Goal: Task Accomplishment & Management: Complete application form

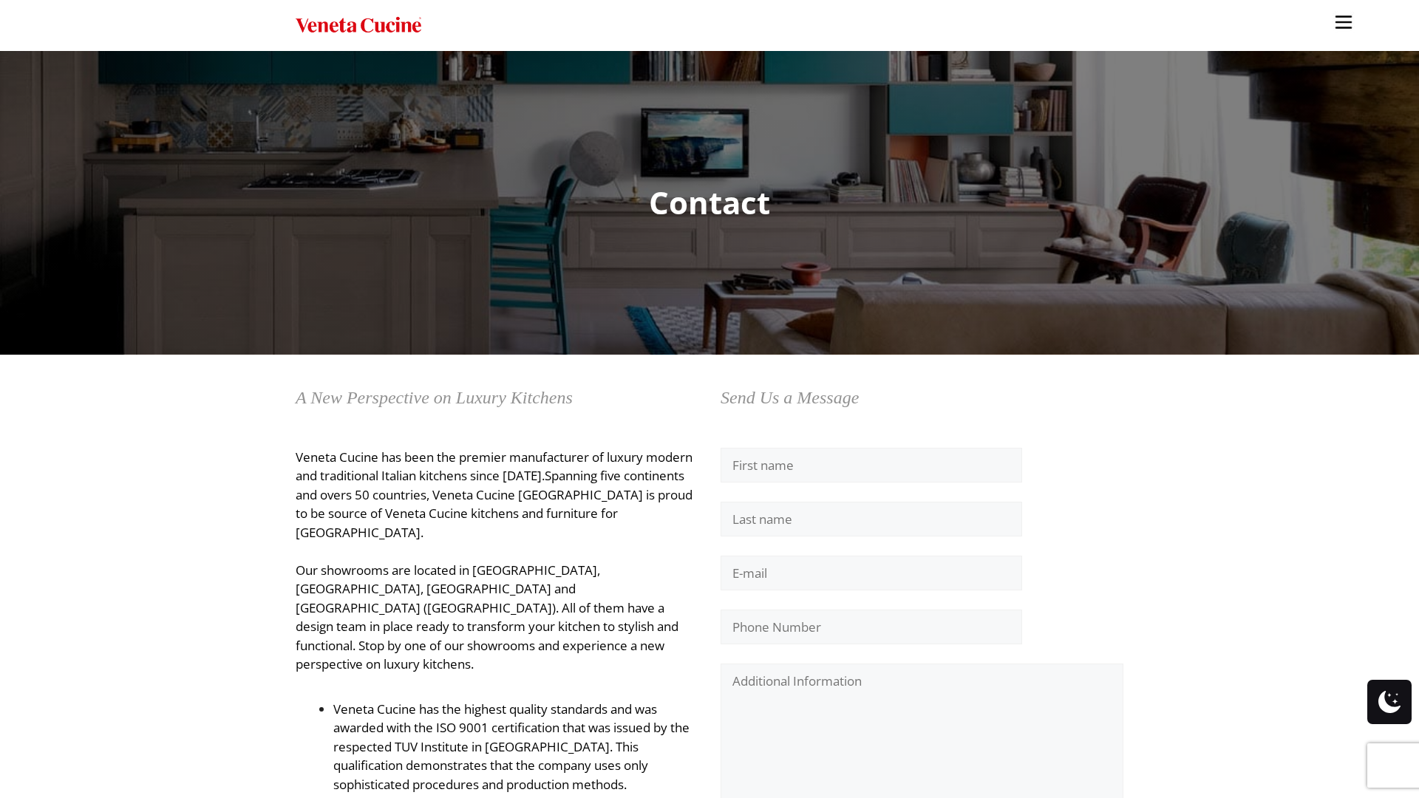
scroll to position [110, 0]
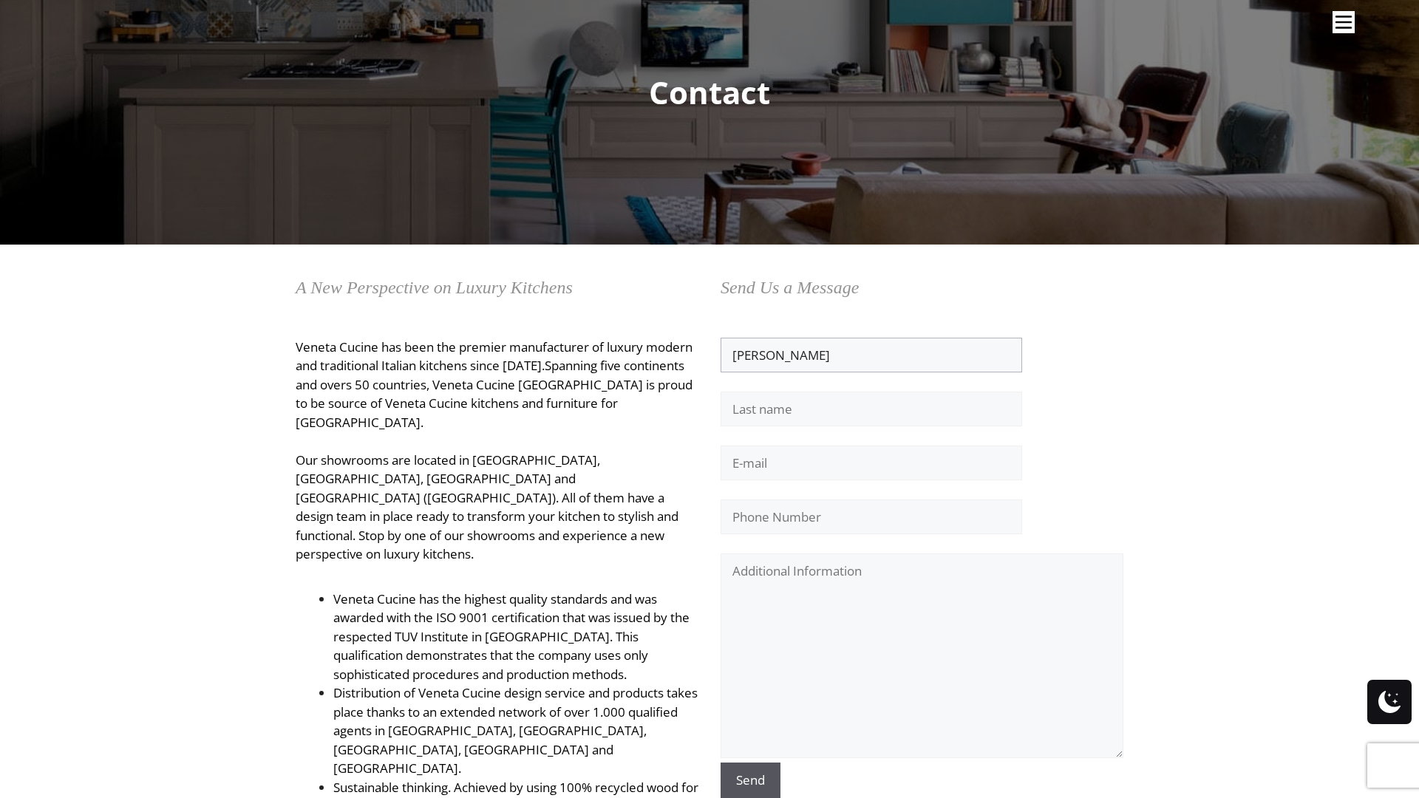
type input "[PERSON_NAME]"
type input "[PERSON_NAME][EMAIL_ADDRESS][DOMAIN_NAME]"
type input "9093130741"
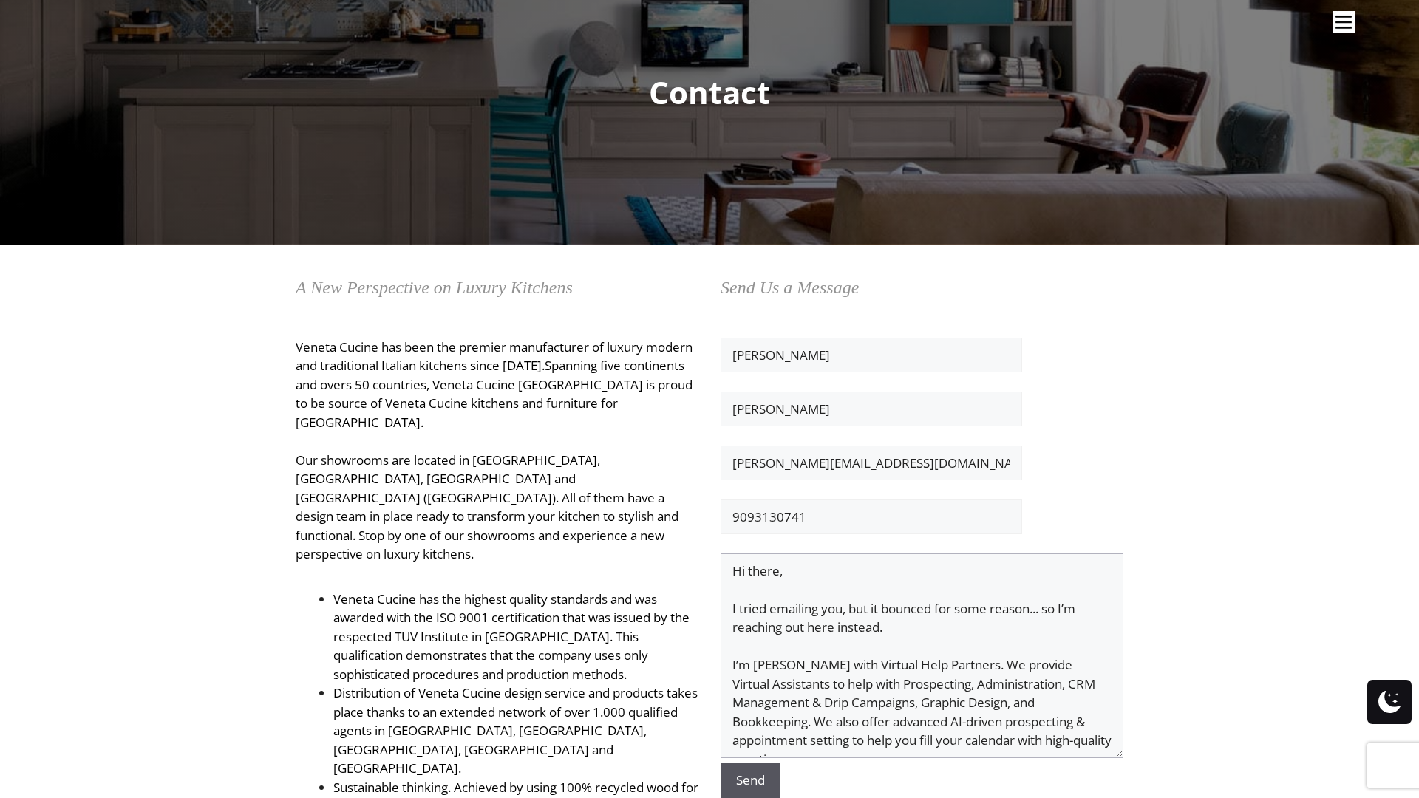
scroll to position [48, 0]
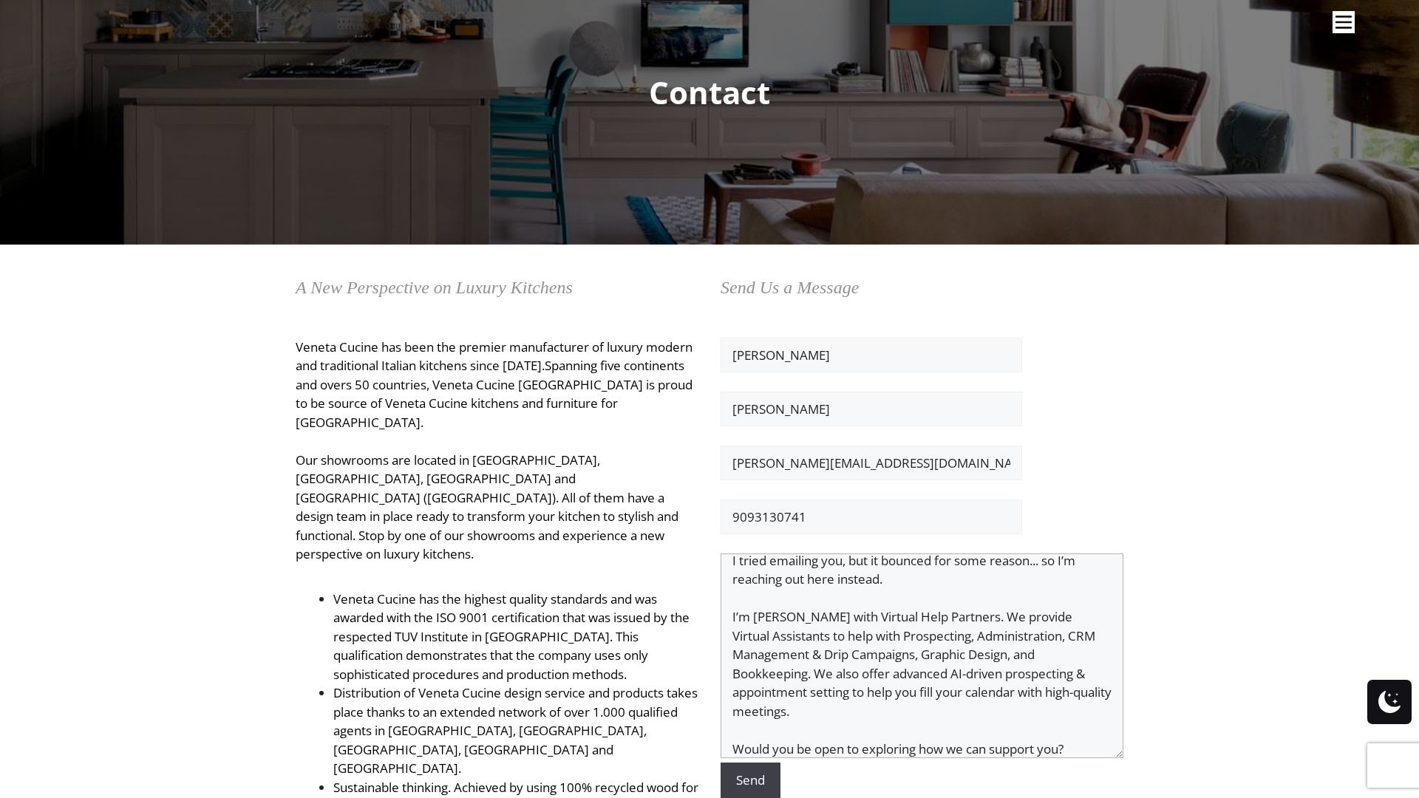
type textarea "Hi there, I tried emailing you, but it bounced for some reason... so I’m reachi…"
click at [750, 781] on input "Send" at bounding box center [751, 780] width 60 height 35
